Goal: Transaction & Acquisition: Book appointment/travel/reservation

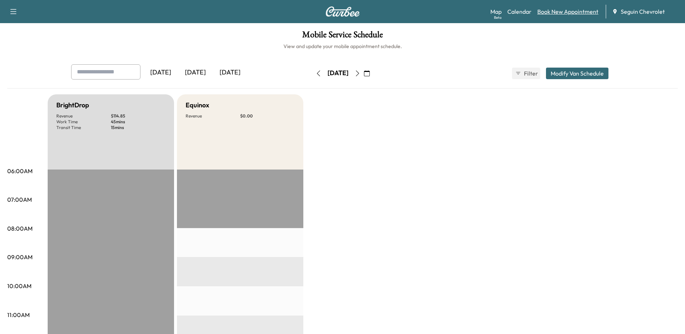
click at [567, 13] on link "Book New Appointment" at bounding box center [567, 11] width 61 height 9
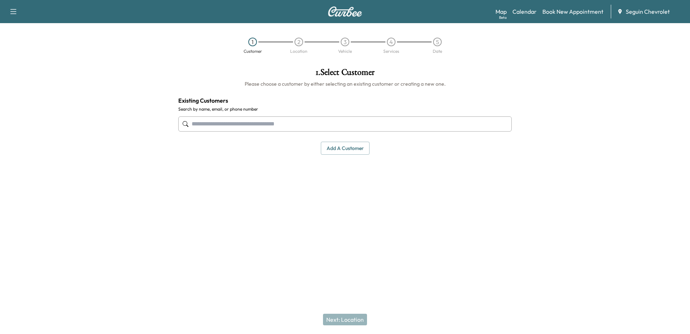
click at [284, 123] on input "text" at bounding box center [345, 123] width 334 height 15
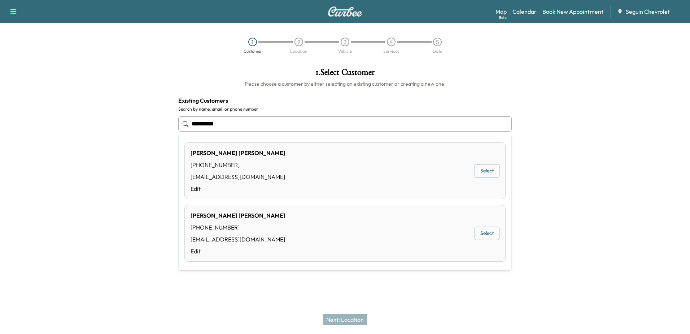
scroll to position [3, 0]
click at [277, 221] on div "[PERSON_NAME] [PHONE_NUMBER] [EMAIL_ADDRESS][DOMAIN_NAME] Edit Select" at bounding box center [344, 232] width 321 height 57
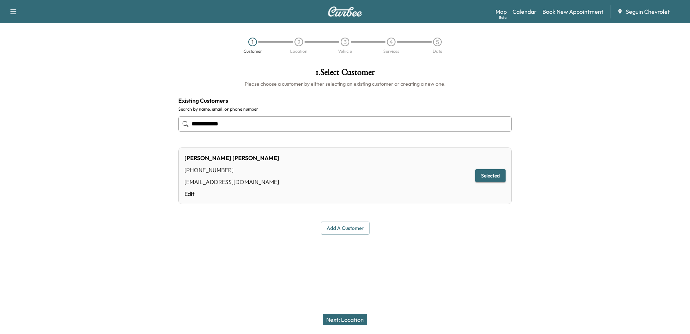
type input "**********"
click at [493, 177] on button "Selected" at bounding box center [490, 175] width 30 height 13
click at [358, 322] on button "Next: Location" at bounding box center [345, 319] width 44 height 12
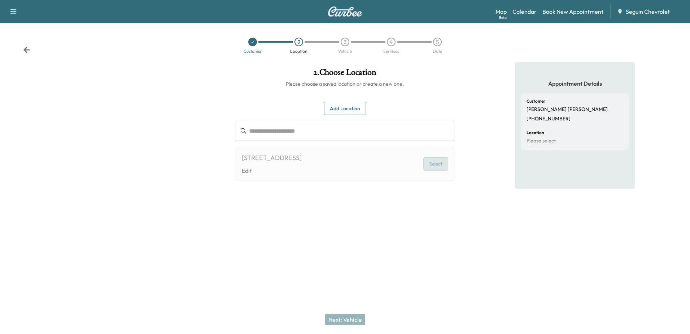
click at [440, 168] on button "Select" at bounding box center [435, 163] width 25 height 13
click at [430, 163] on button "Select" at bounding box center [435, 163] width 25 height 13
click at [505, 12] on link "Map Beta" at bounding box center [501, 11] width 11 height 9
